Goal: Information Seeking & Learning: Learn about a topic

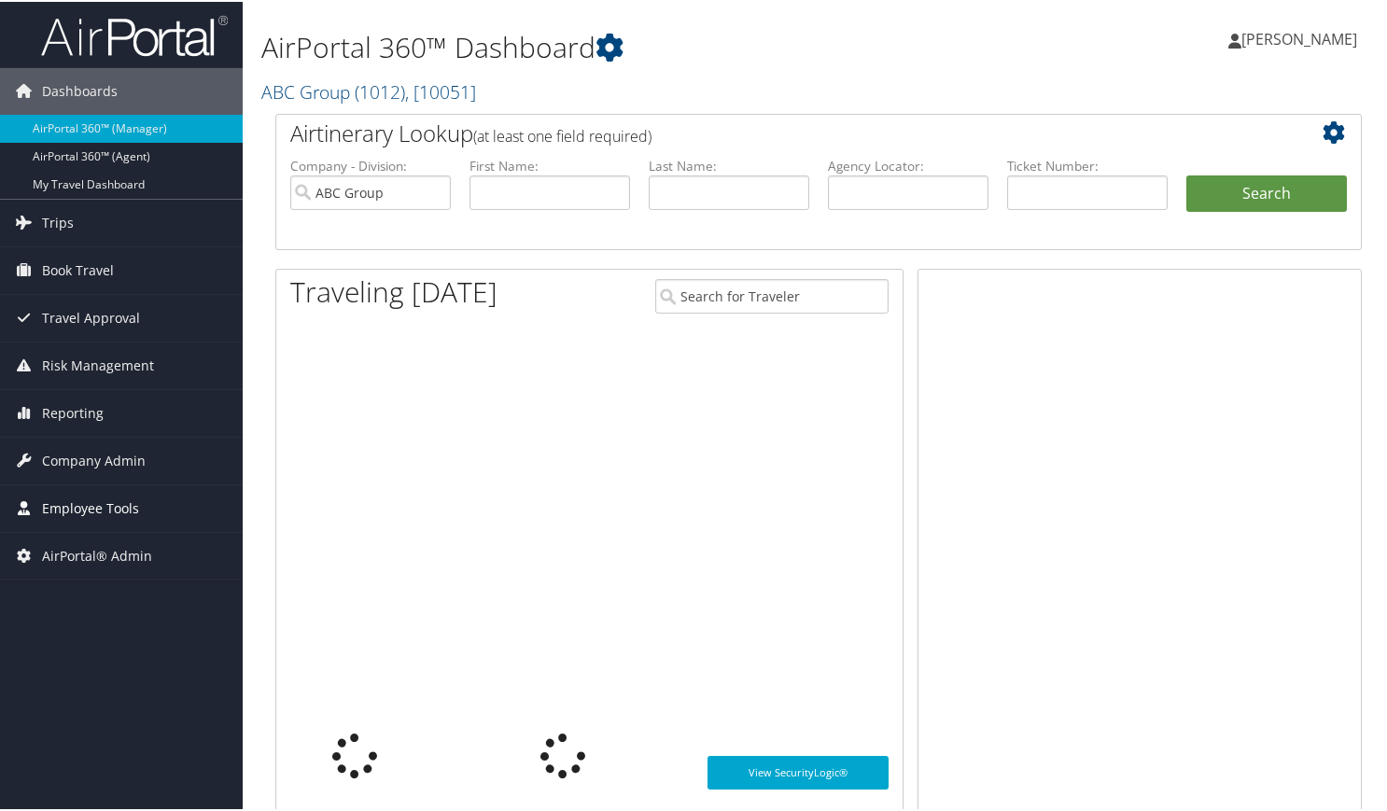
click at [60, 501] on span "Employee Tools" at bounding box center [90, 506] width 97 height 47
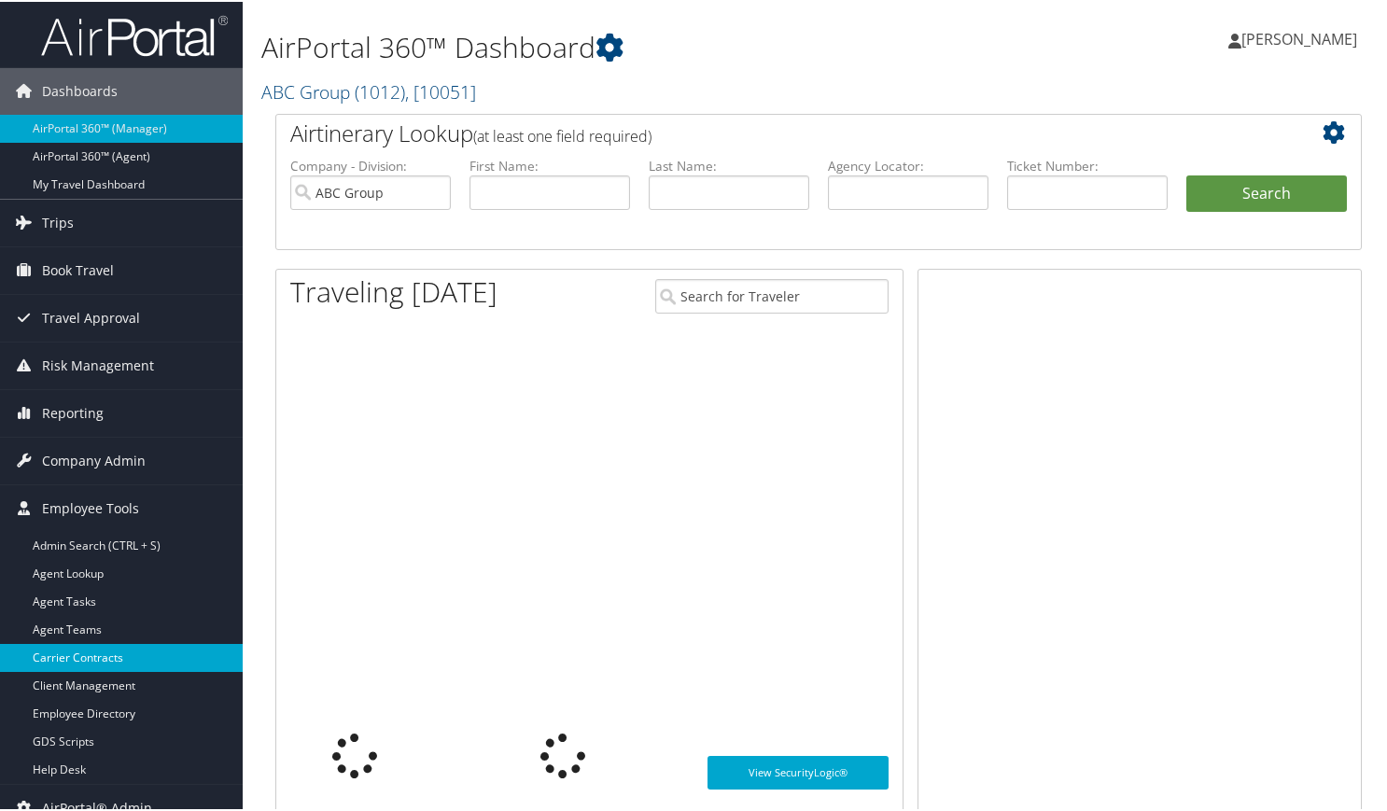
click at [103, 643] on link "Carrier Contracts" at bounding box center [121, 656] width 243 height 28
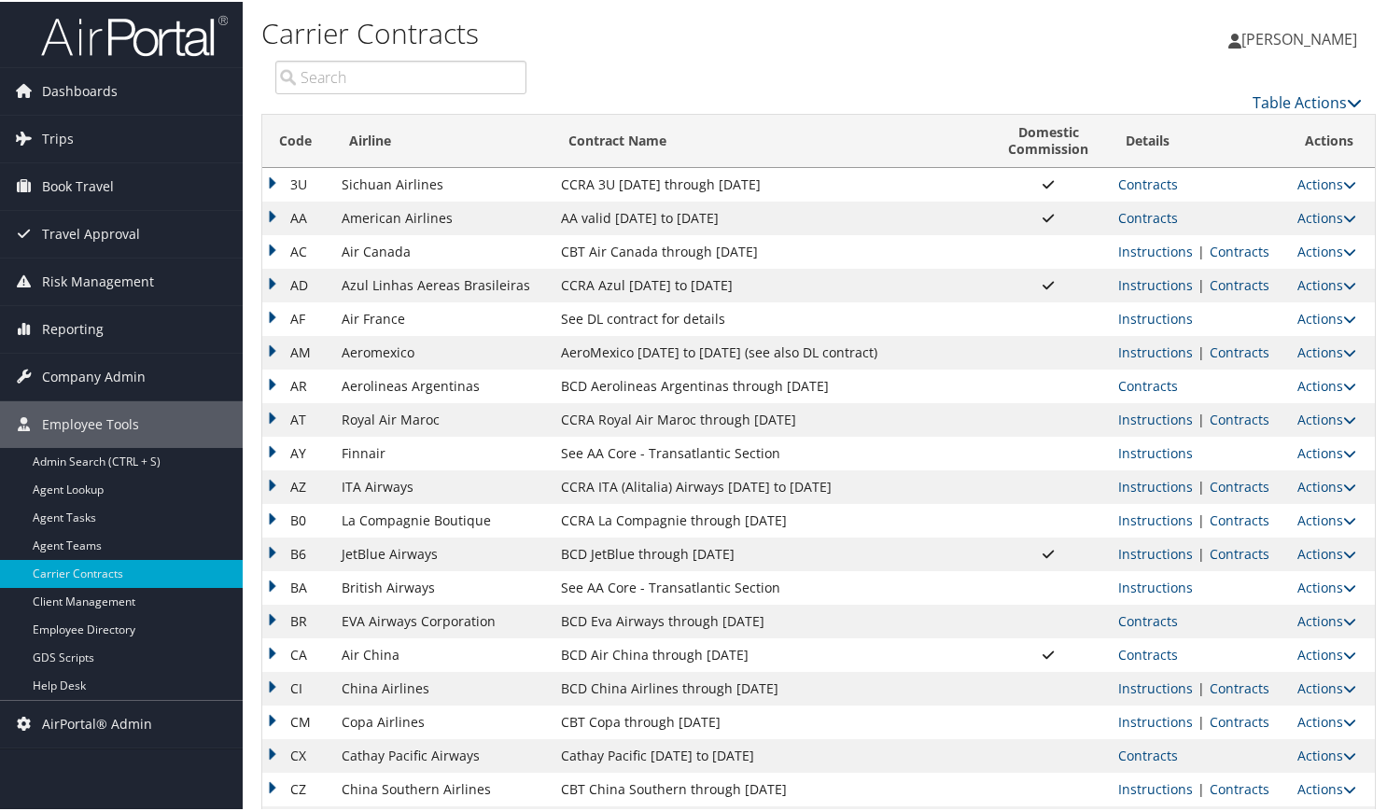
scroll to position [311, 0]
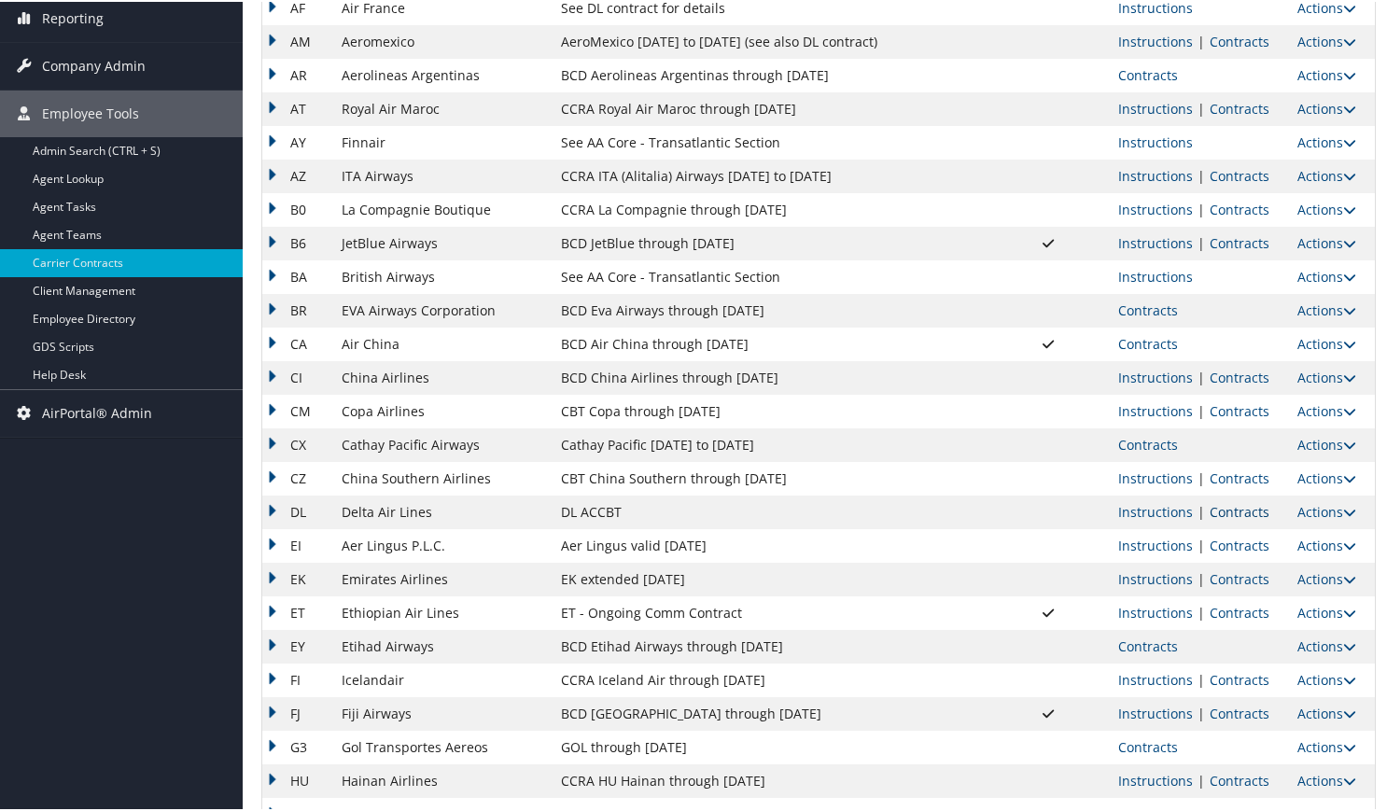
click at [1236, 506] on link "Contracts" at bounding box center [1239, 510] width 60 height 18
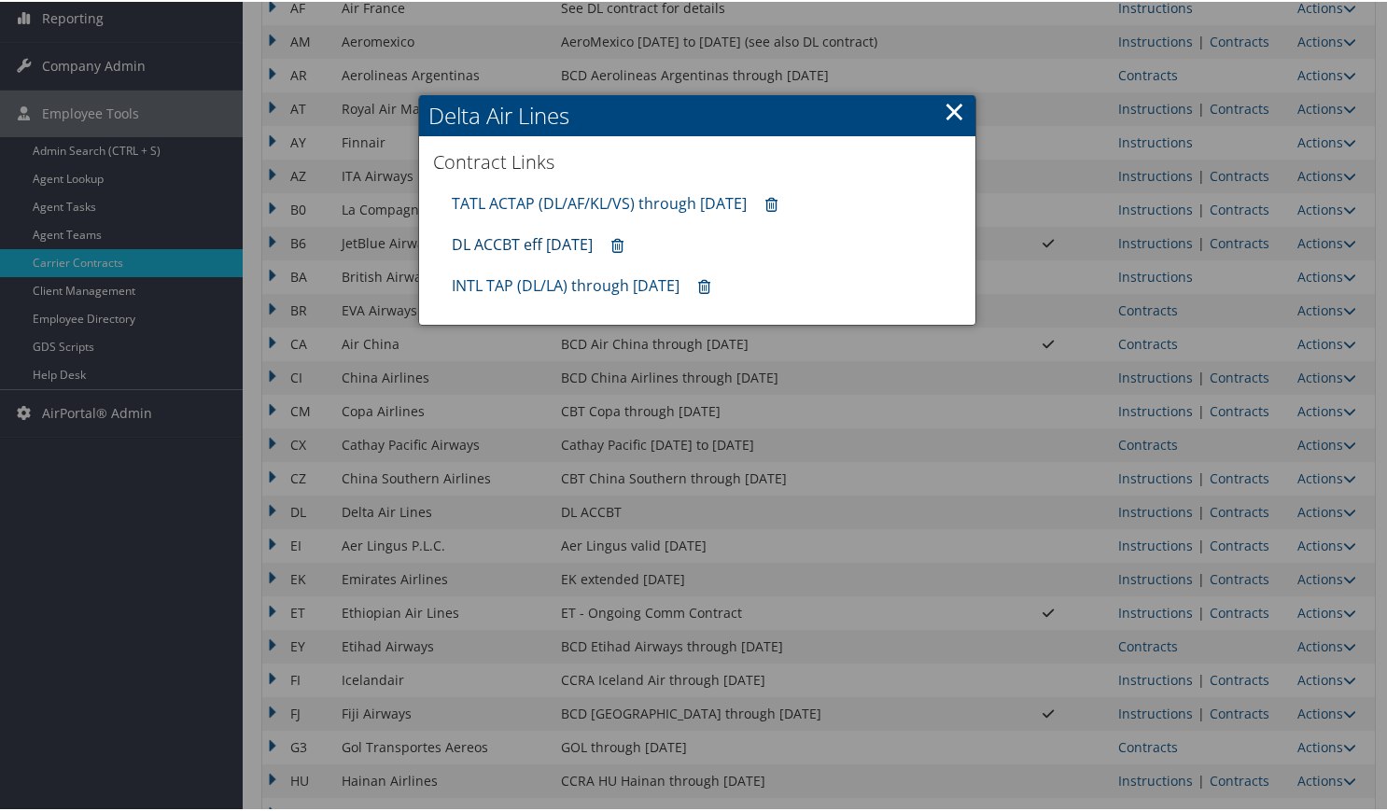
click at [537, 246] on link "DL ACCBT eff [DATE]" at bounding box center [522, 242] width 141 height 21
click at [945, 105] on link "×" at bounding box center [953, 109] width 21 height 37
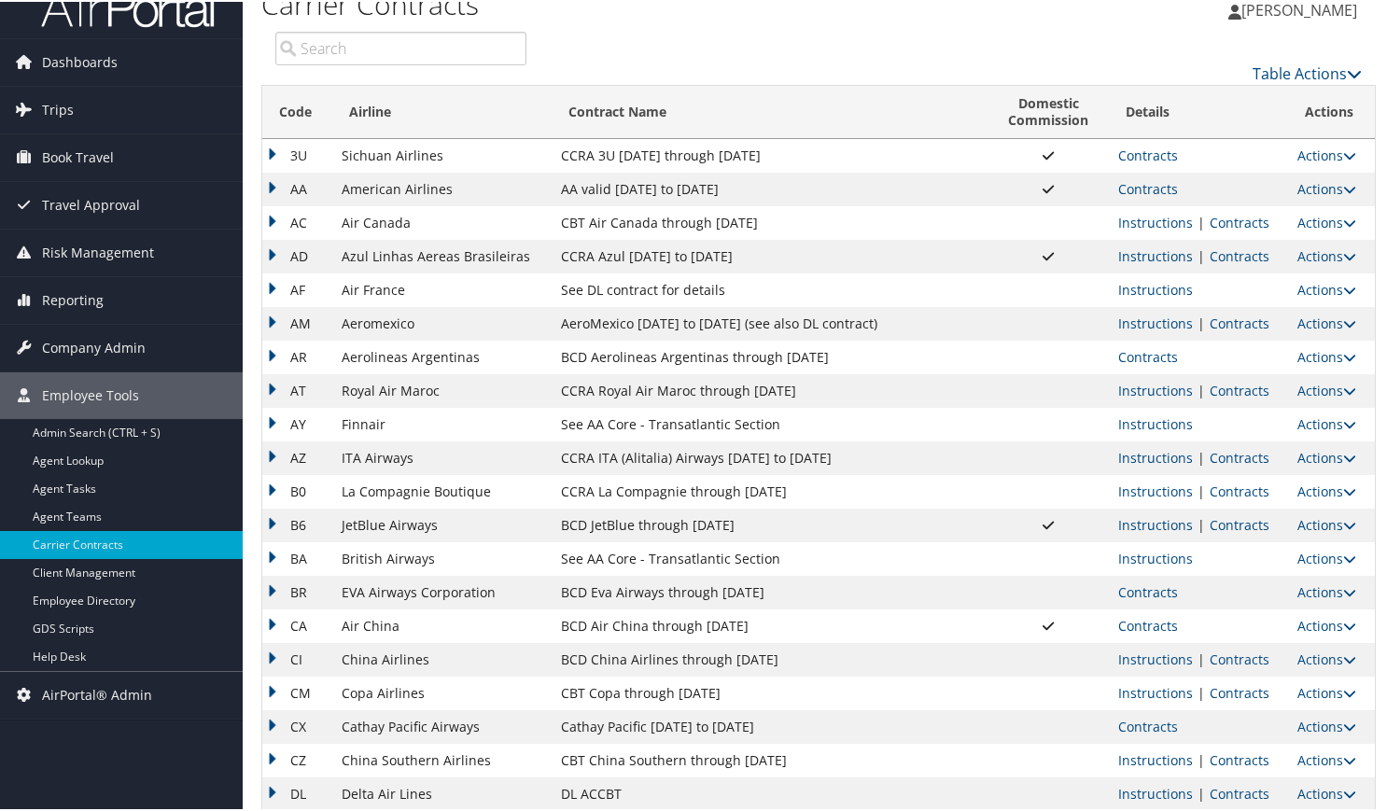
scroll to position [0, 0]
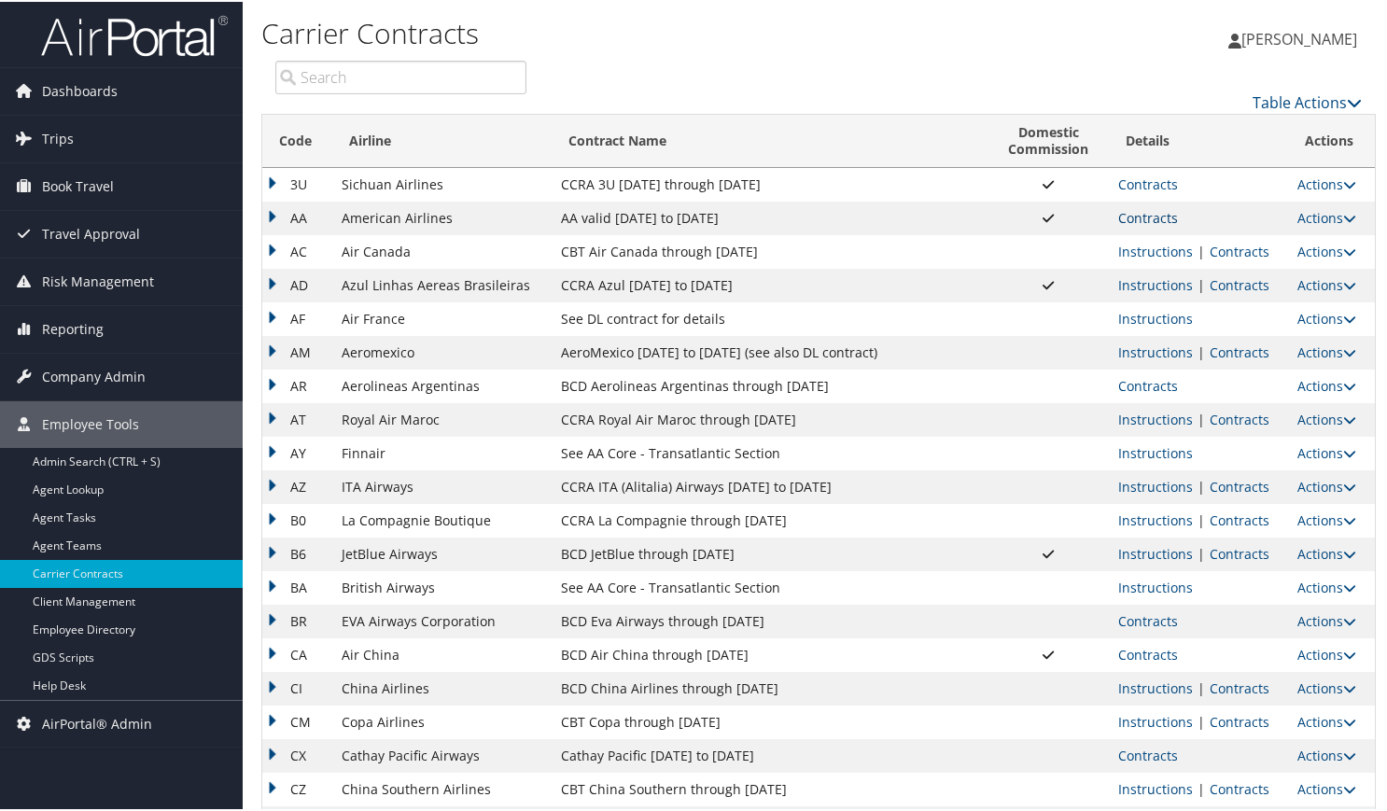
click at [1147, 212] on link "Contracts" at bounding box center [1148, 216] width 60 height 18
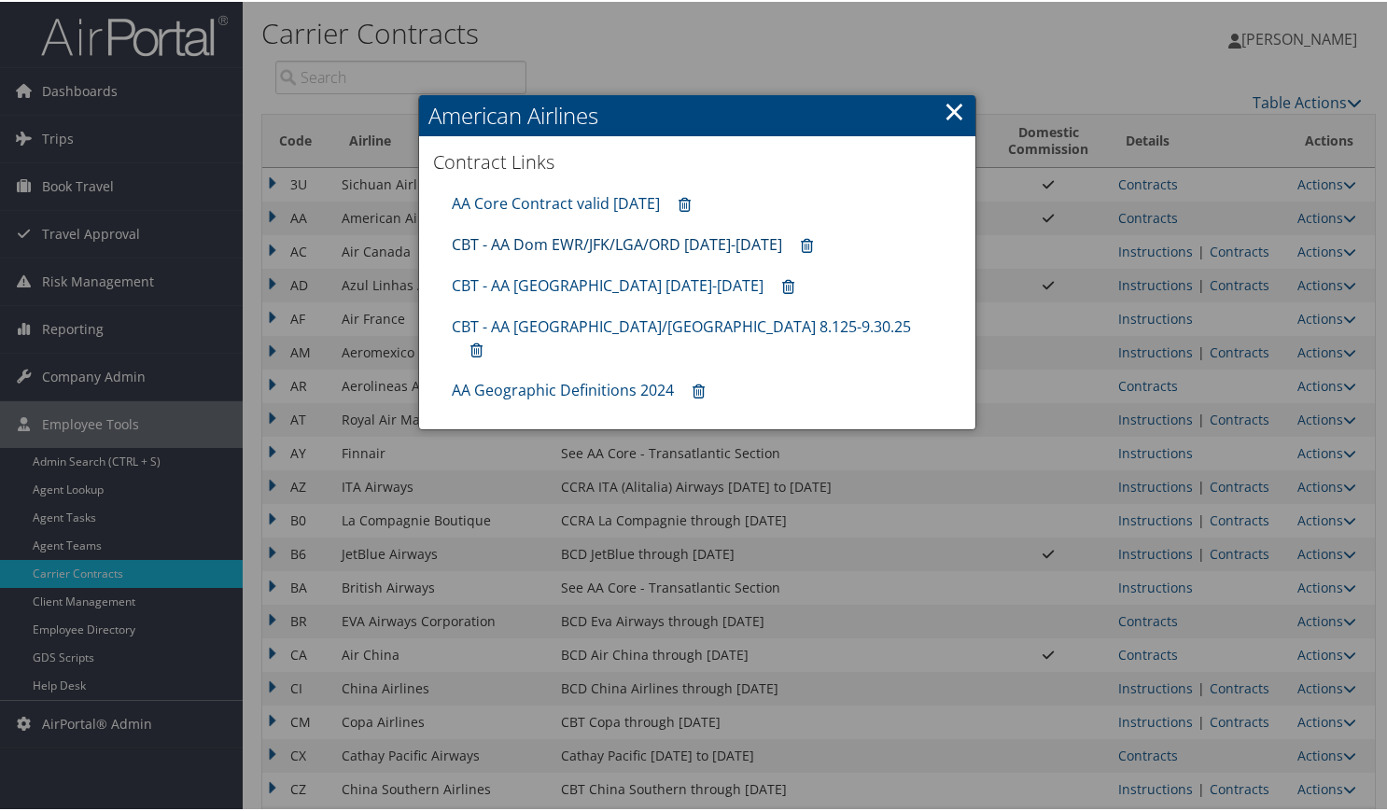
click at [557, 245] on link "CBT - AA Dom EWR/JFK/LGA/ORD 8.1.25-12.31.25" at bounding box center [617, 242] width 330 height 21
click at [952, 111] on link "×" at bounding box center [953, 109] width 21 height 37
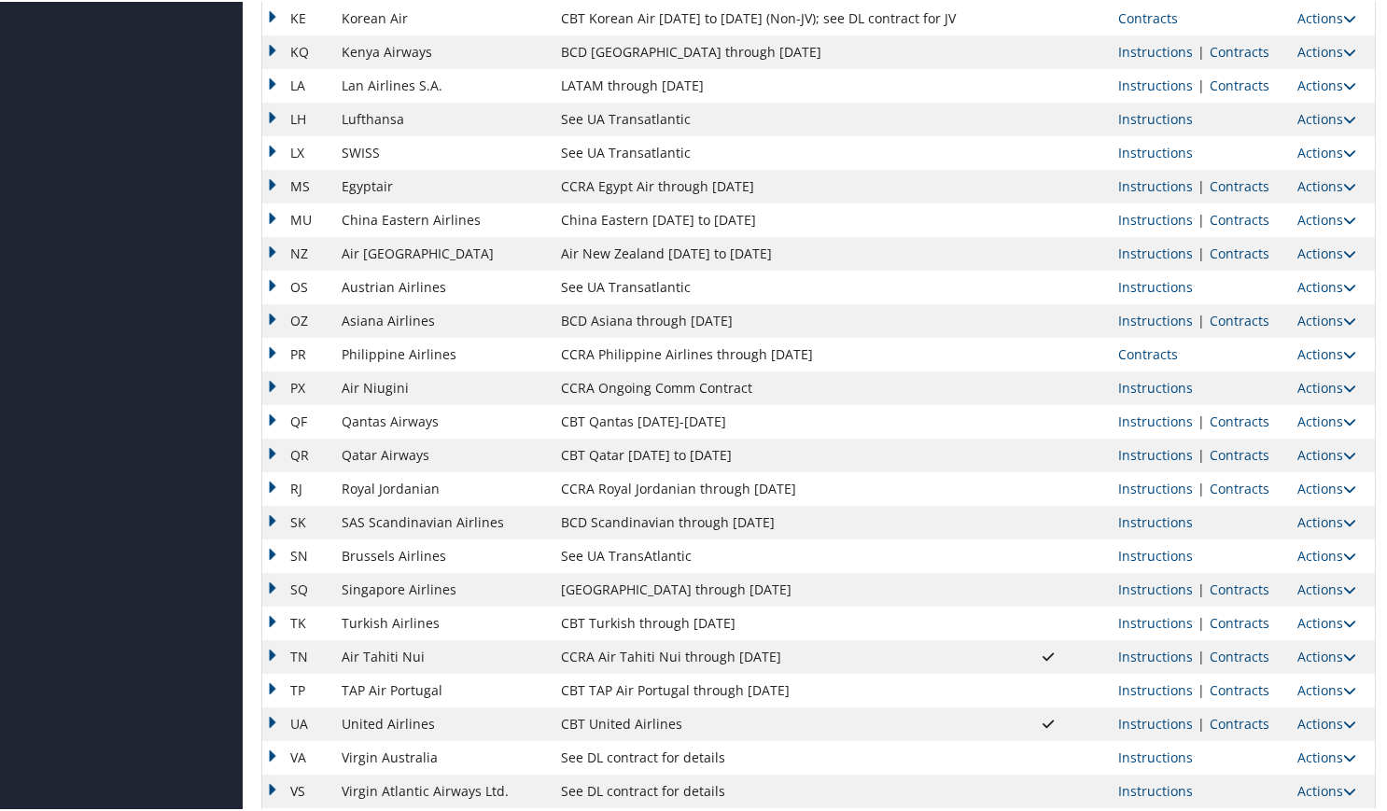
scroll to position [1336, 0]
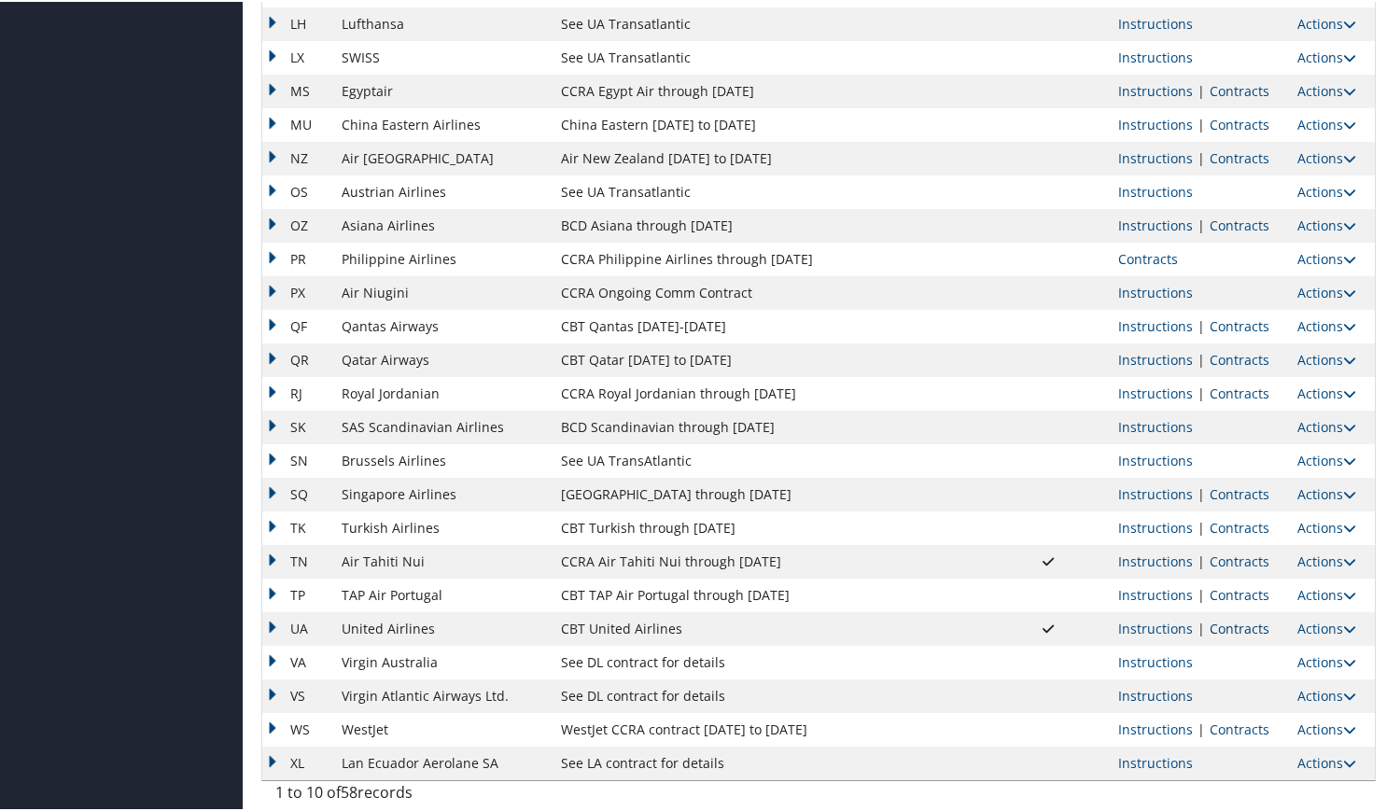
click at [1215, 633] on link "Contracts" at bounding box center [1239, 627] width 60 height 18
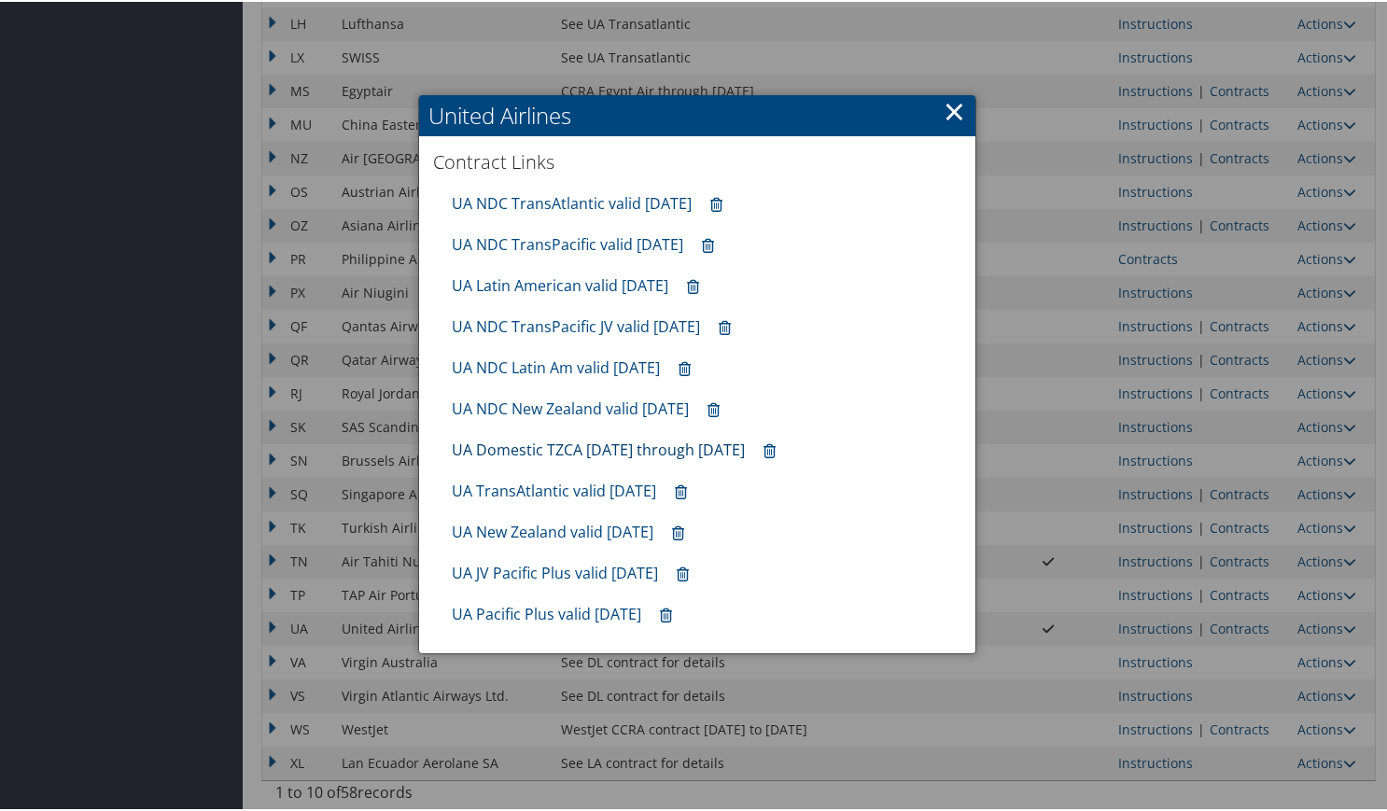
click at [582, 453] on link "UA Domestic TZCA 7.1.25 through 9.30.25" at bounding box center [598, 448] width 293 height 21
